Goal: Check status: Check status

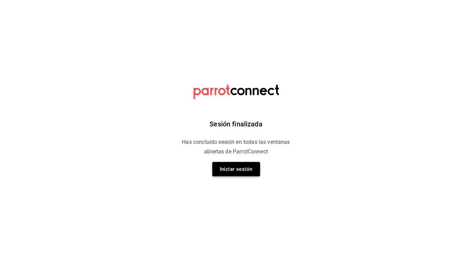
click at [237, 162] on button "Iniciar sesión" at bounding box center [236, 169] width 48 height 14
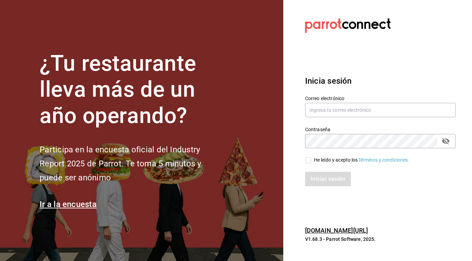
click at [307, 157] on input "He leído y acepto los Términos y condiciones." at bounding box center [308, 160] width 6 height 6
checkbox input "true"
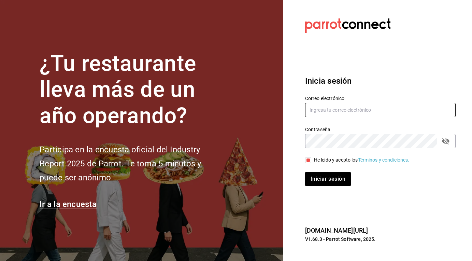
click at [319, 109] on input "text" at bounding box center [380, 110] width 151 height 14
type input "[EMAIL_ADDRESS][DOMAIN_NAME]"
click at [330, 183] on button "Iniciar sesión" at bounding box center [328, 179] width 46 height 14
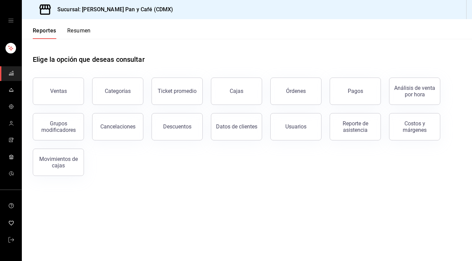
click at [249, 60] on div "Elige la opción que deseas consultar" at bounding box center [247, 54] width 429 height 30
click at [249, 75] on div "Cajas" at bounding box center [232, 87] width 59 height 36
click at [244, 93] on button "Cajas" at bounding box center [236, 91] width 51 height 27
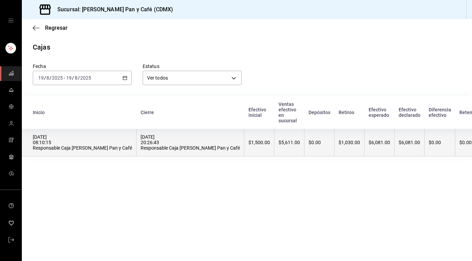
click at [335, 151] on th "$1,030.00" at bounding box center [350, 143] width 30 height 28
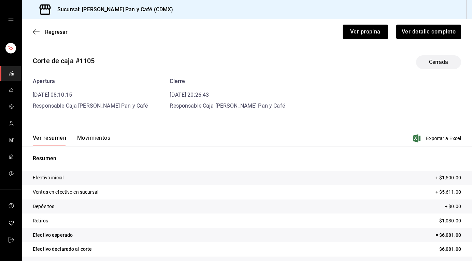
click at [98, 138] on button "Movimientos" at bounding box center [93, 141] width 33 height 12
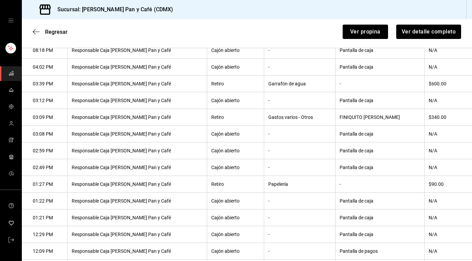
scroll to position [184, 0]
